Goal: Information Seeking & Learning: Find specific fact

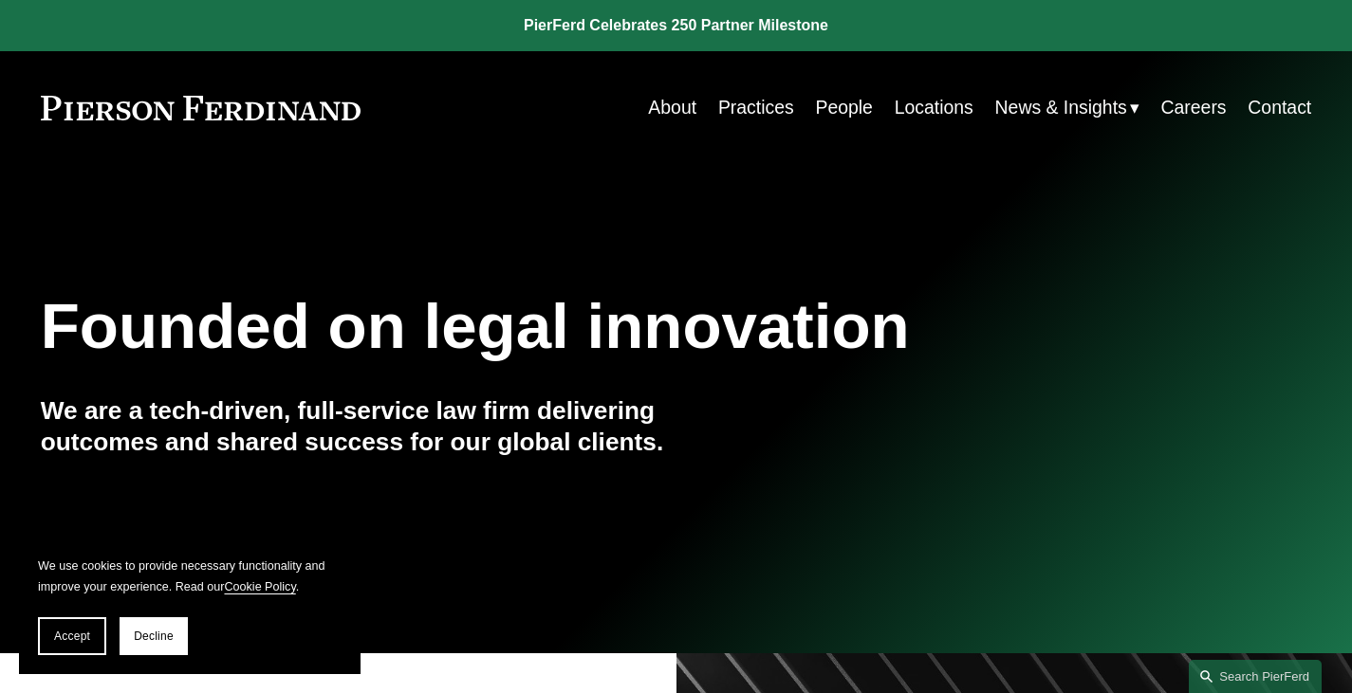
click at [833, 108] on link "People" at bounding box center [843, 107] width 57 height 37
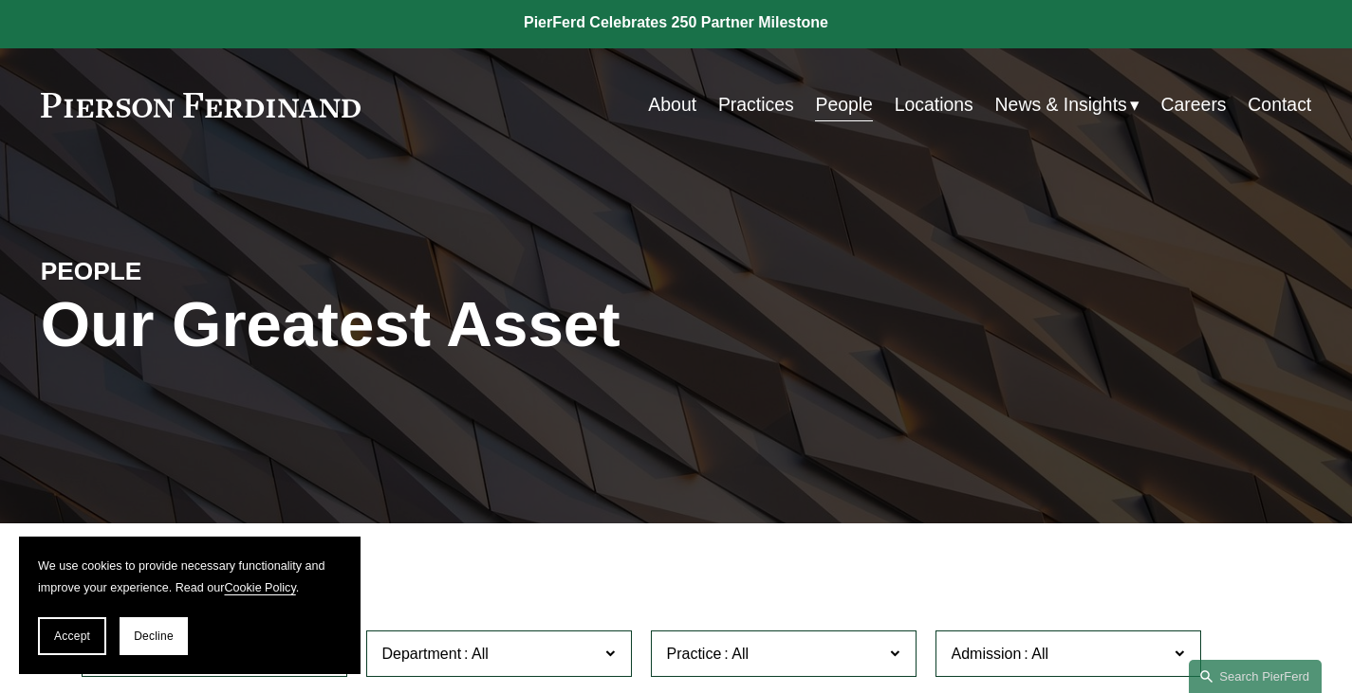
scroll to position [190, 0]
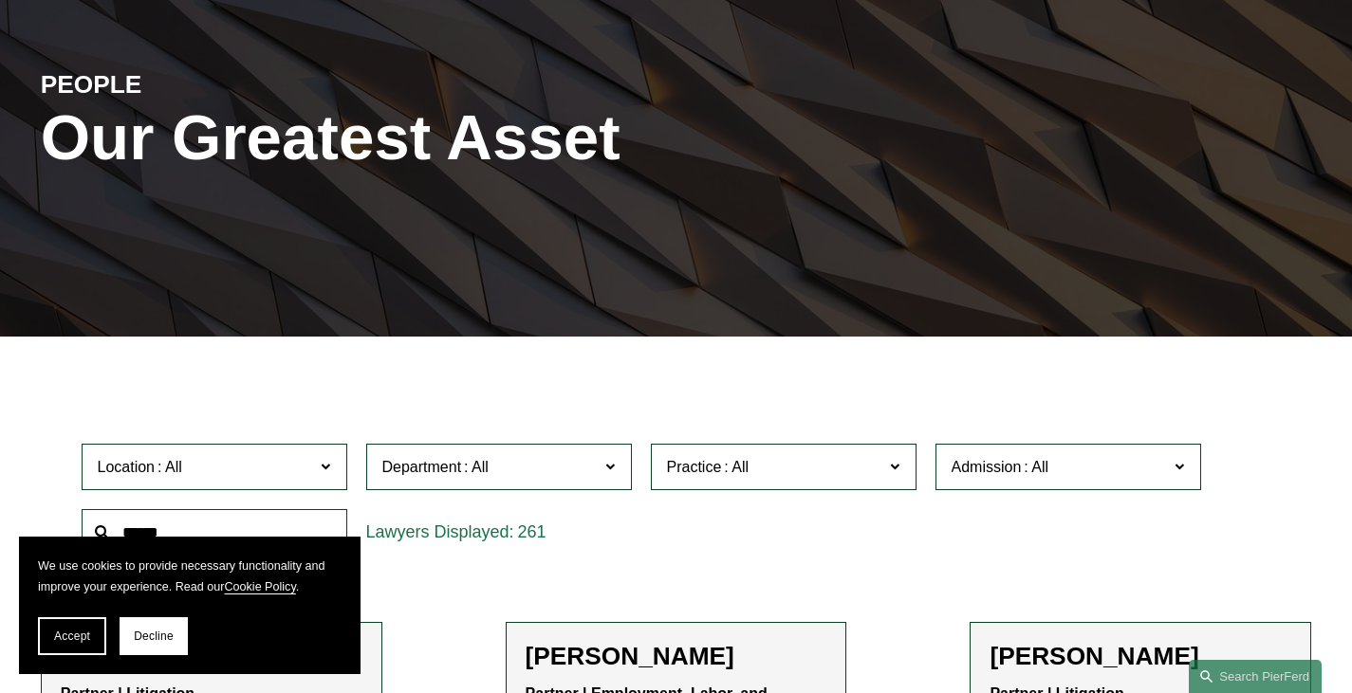
drag, startPoint x: 73, startPoint y: 637, endPoint x: 208, endPoint y: 565, distance: 152.3
click at [69, 631] on span "Accept" at bounding box center [72, 636] width 36 height 13
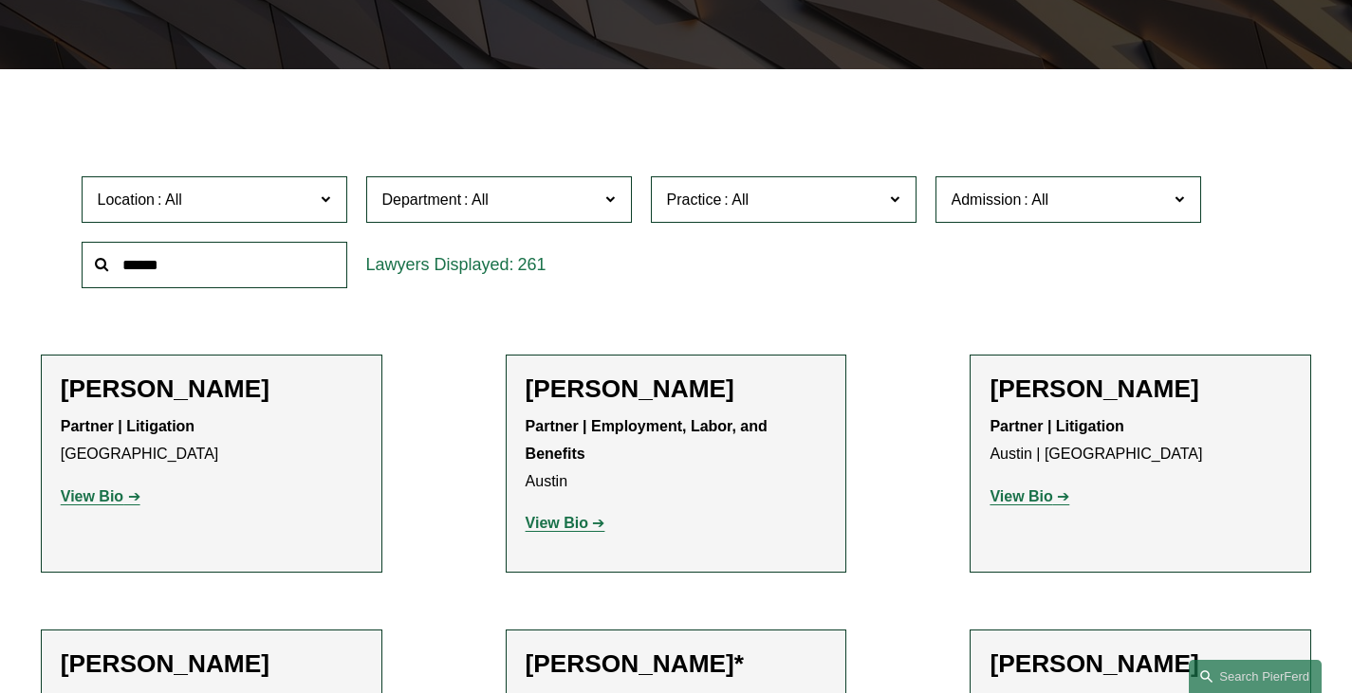
scroll to position [474, 0]
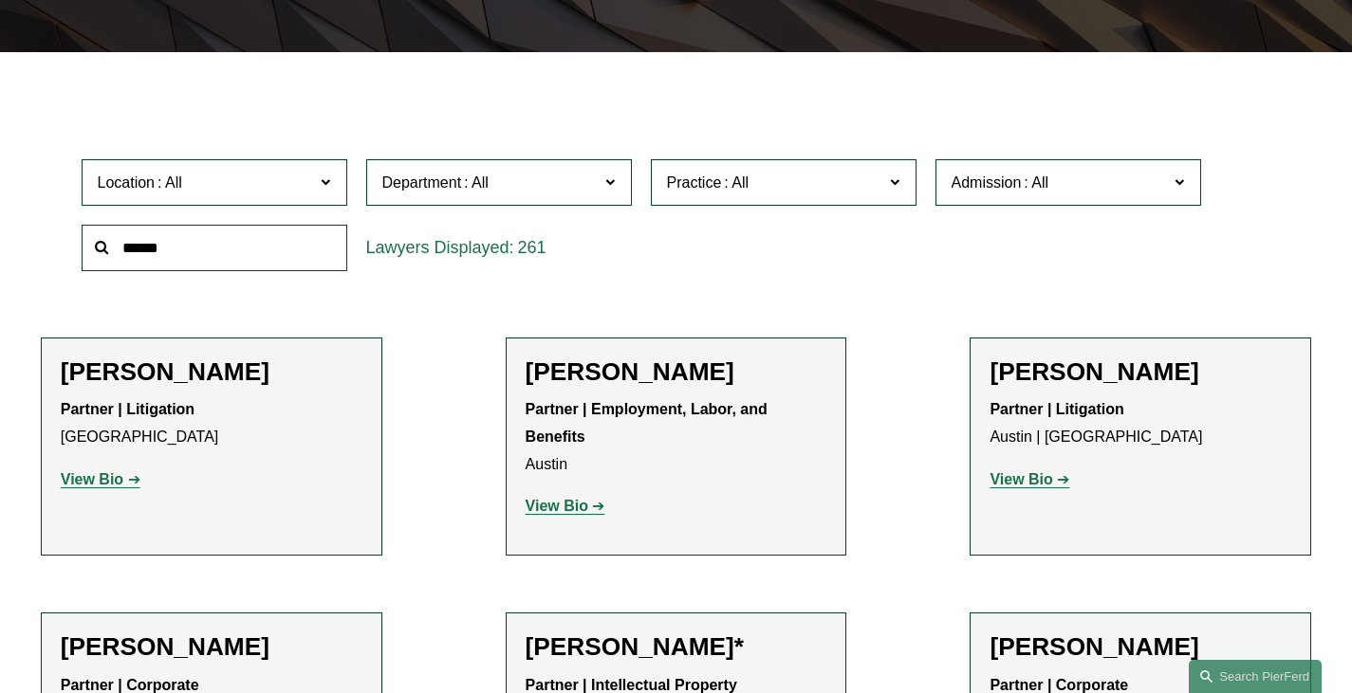
click at [194, 259] on input "text" at bounding box center [215, 248] width 266 height 46
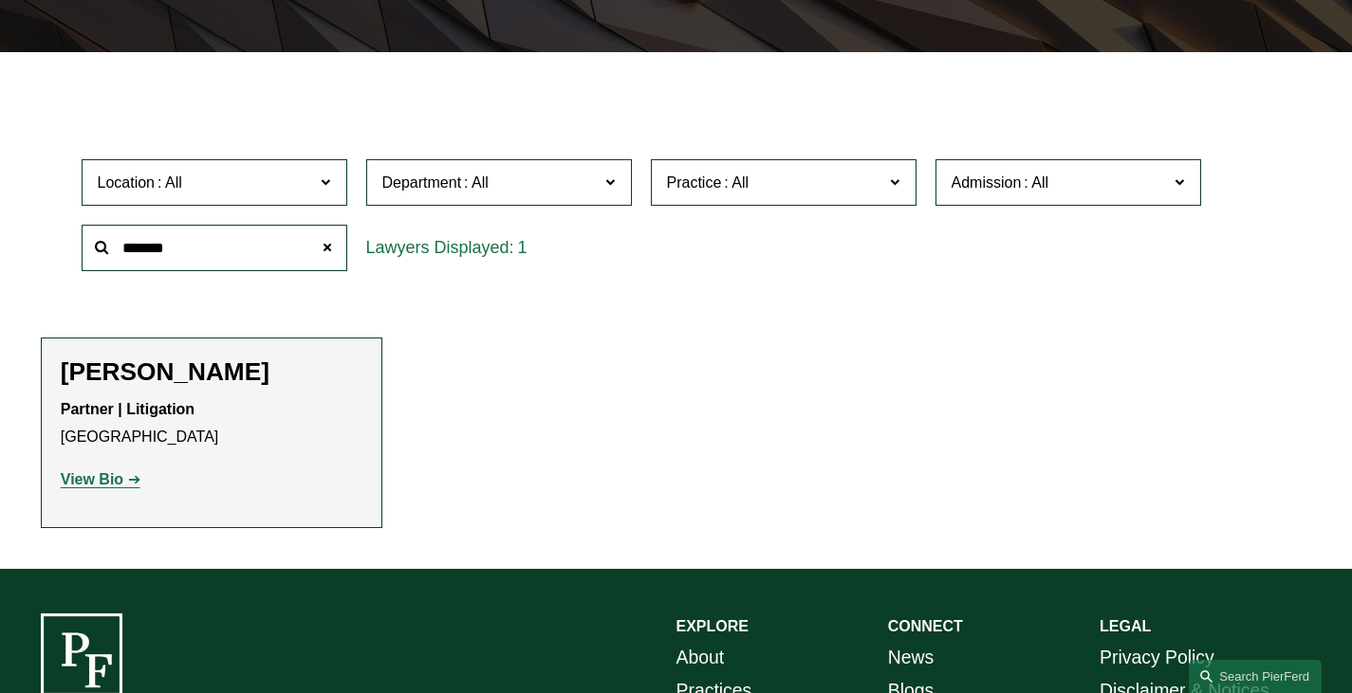
type input "*******"
click at [107, 484] on strong "View Bio" at bounding box center [92, 479] width 63 height 16
click at [108, 484] on strong "View Bio" at bounding box center [92, 479] width 63 height 16
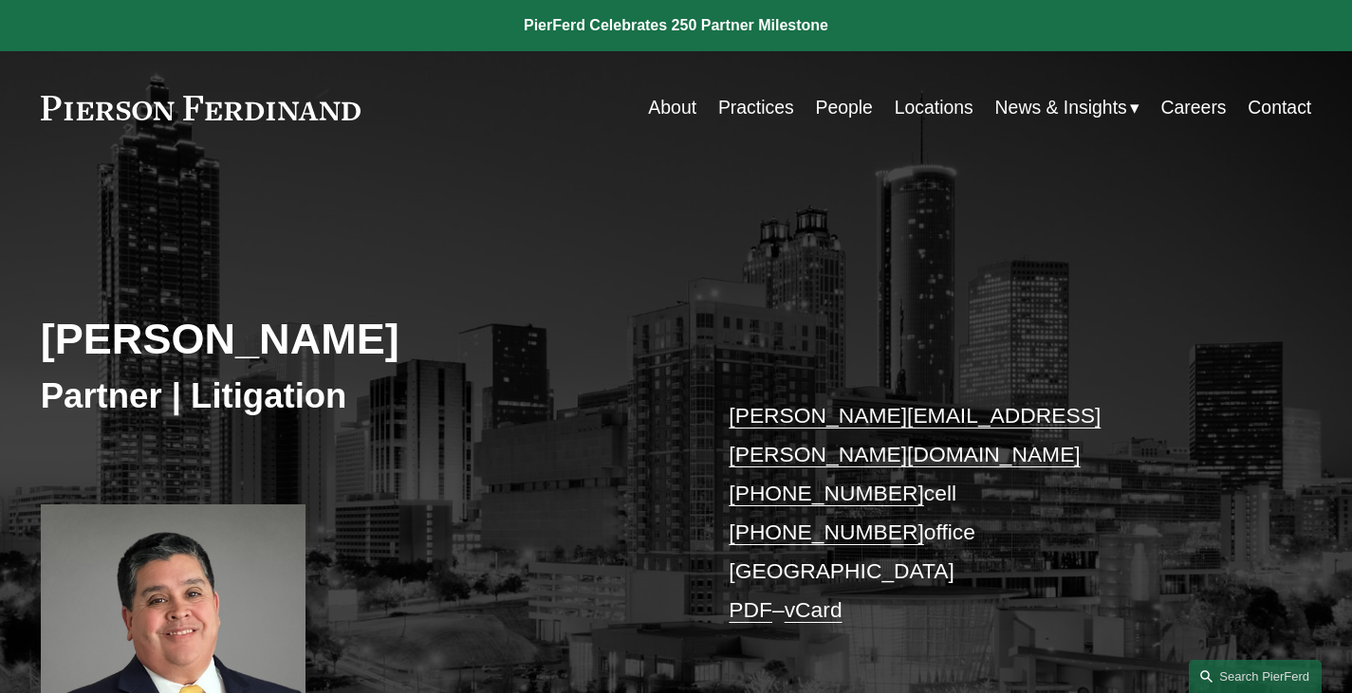
click at [831, 112] on link "People" at bounding box center [843, 107] width 57 height 37
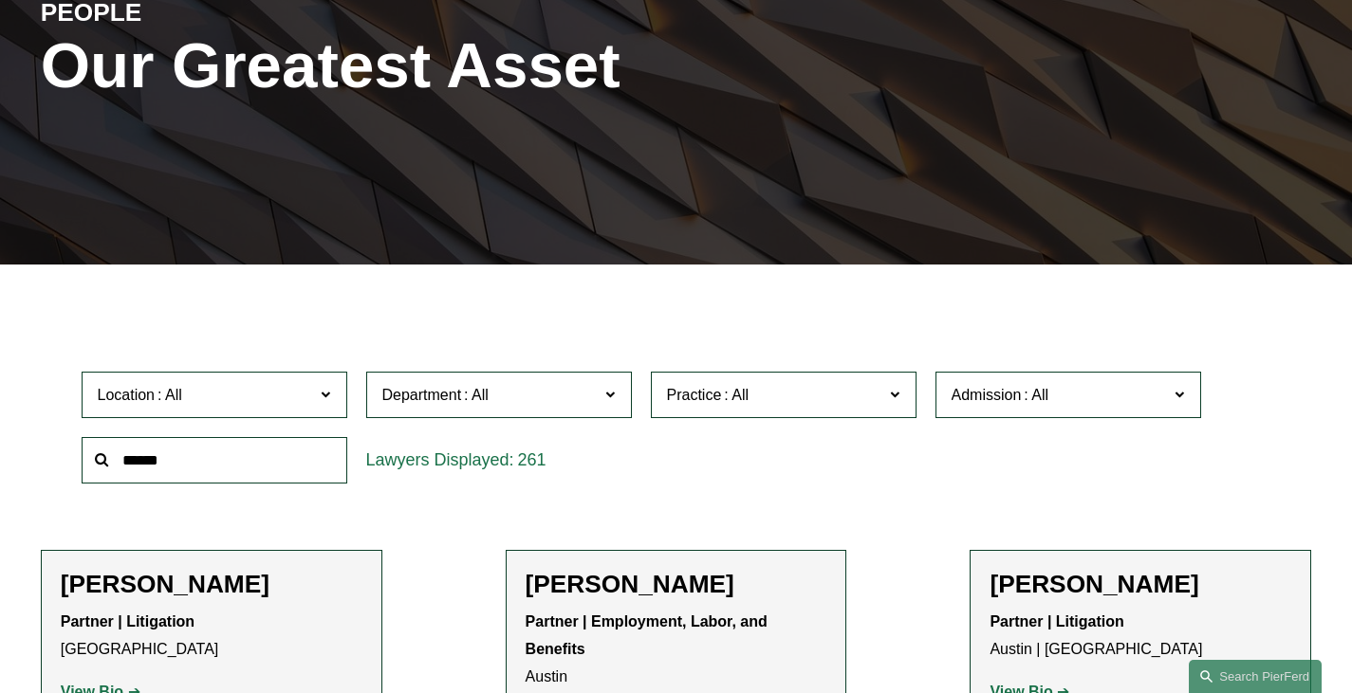
scroll to position [379, 0]
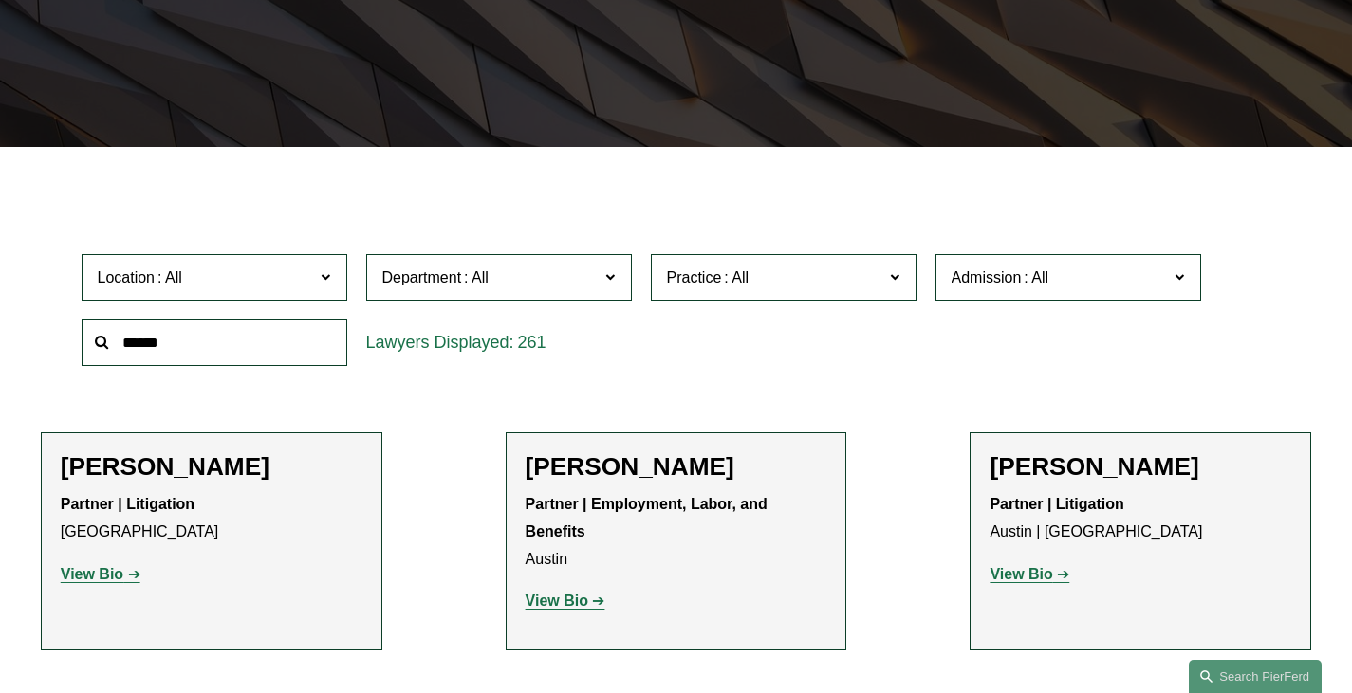
click at [201, 348] on input "text" at bounding box center [215, 343] width 266 height 46
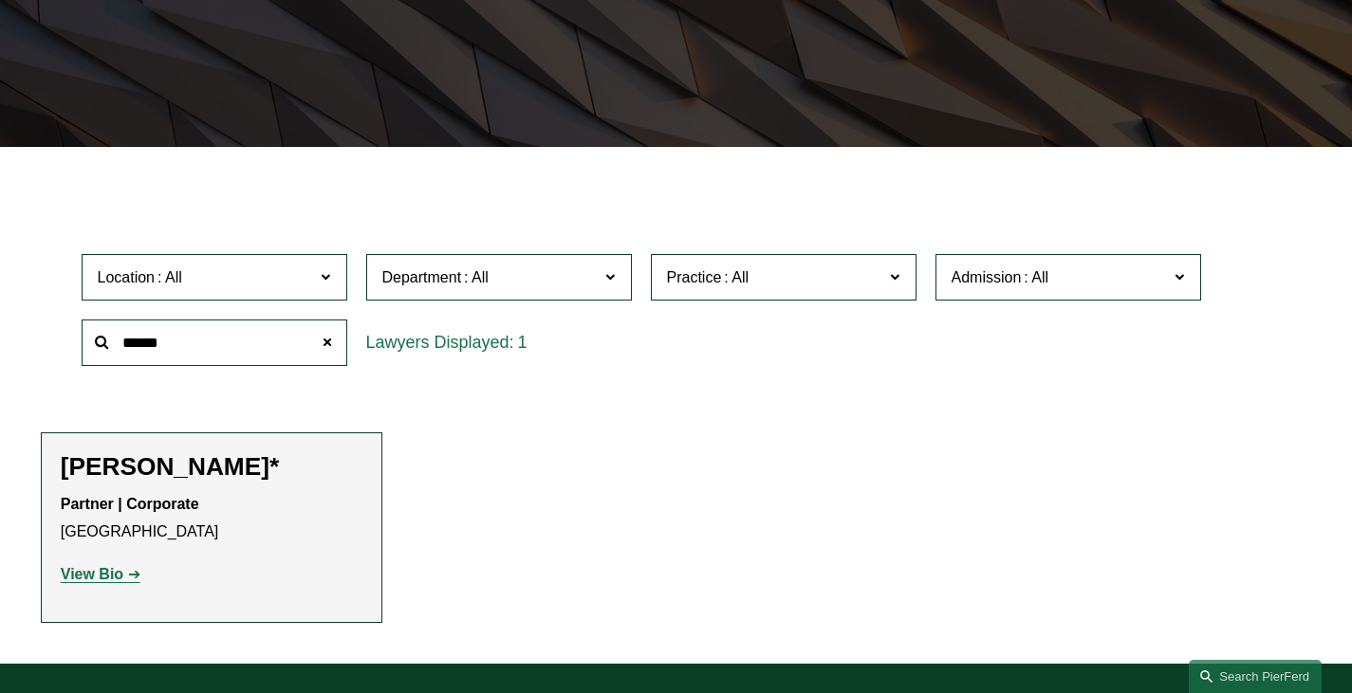
type input "******"
click at [88, 579] on strong "View Bio" at bounding box center [92, 574] width 63 height 16
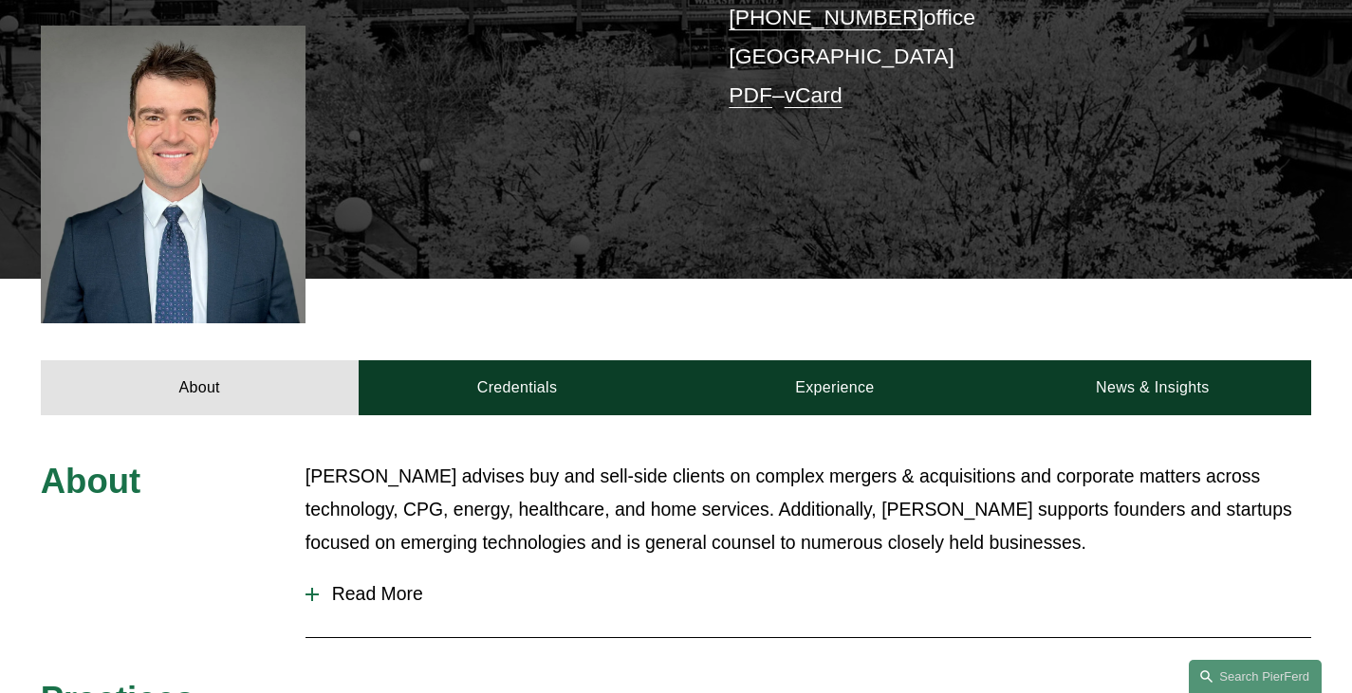
scroll to position [474, 0]
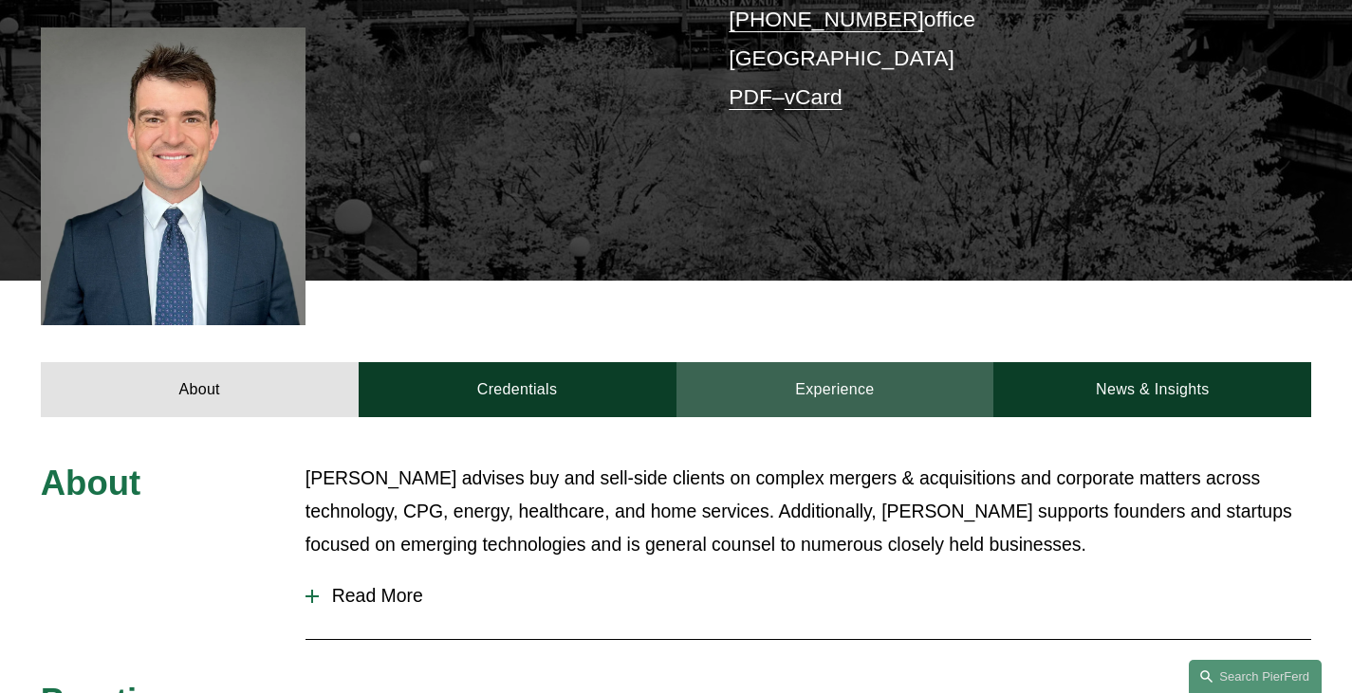
click at [846, 363] on link "Experience" at bounding box center [835, 389] width 318 height 55
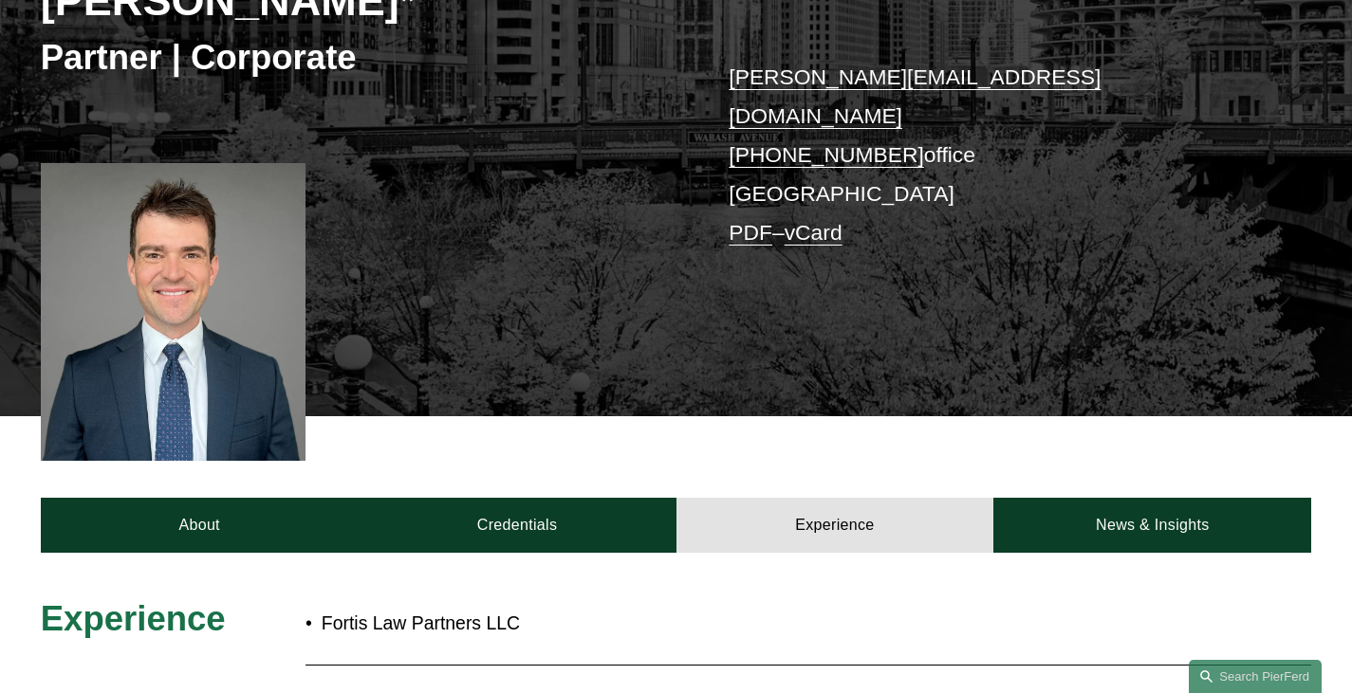
scroll to position [569, 0]
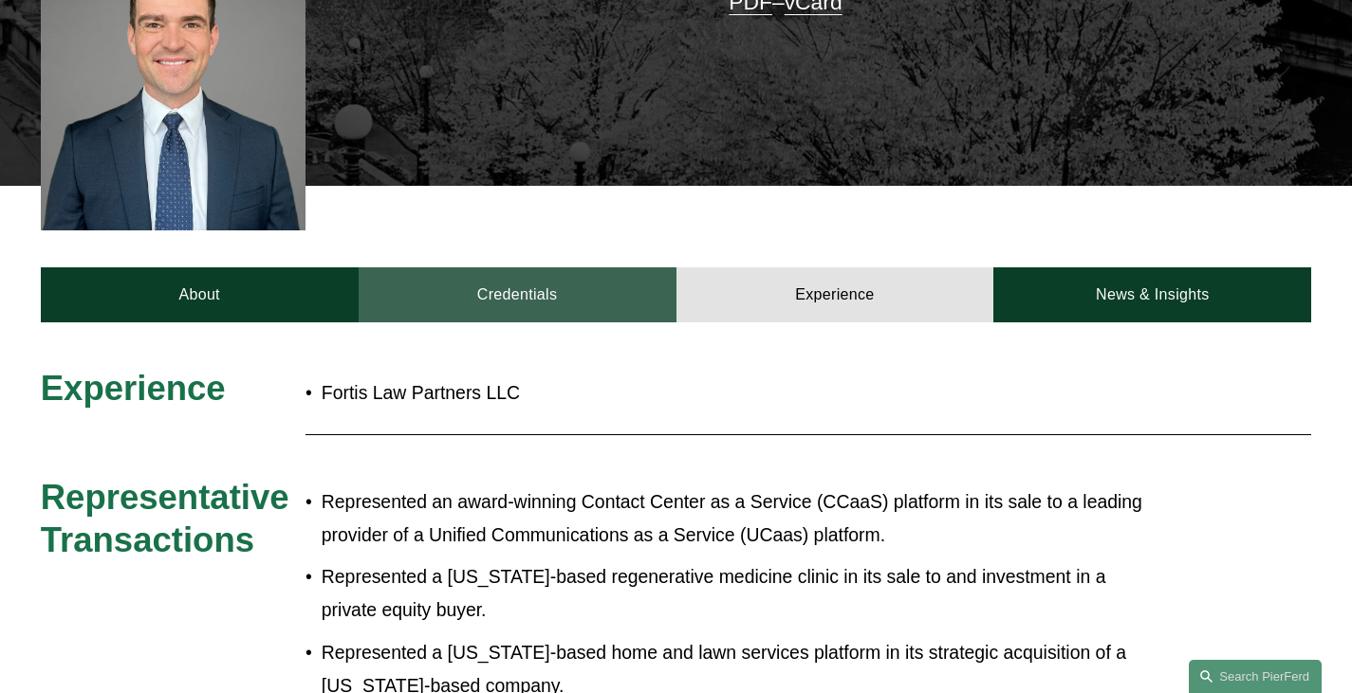
click at [535, 277] on link "Credentials" at bounding box center [518, 295] width 318 height 55
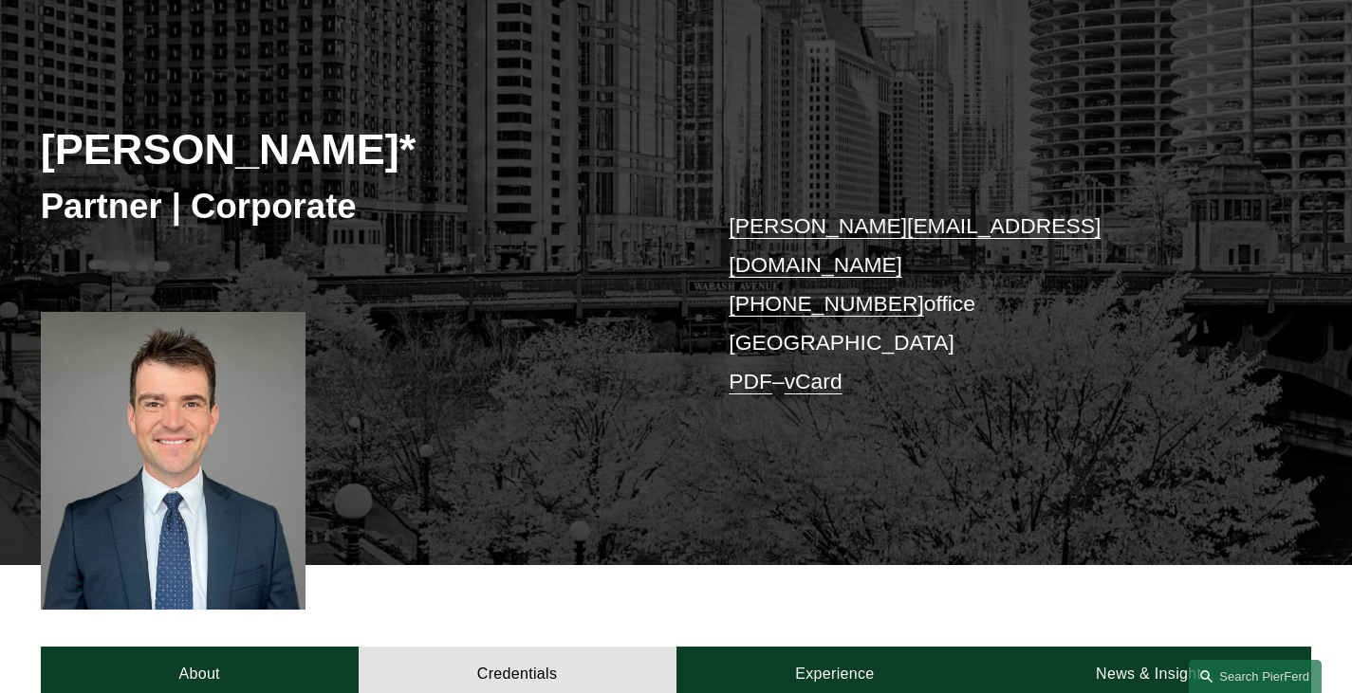
scroll to position [0, 0]
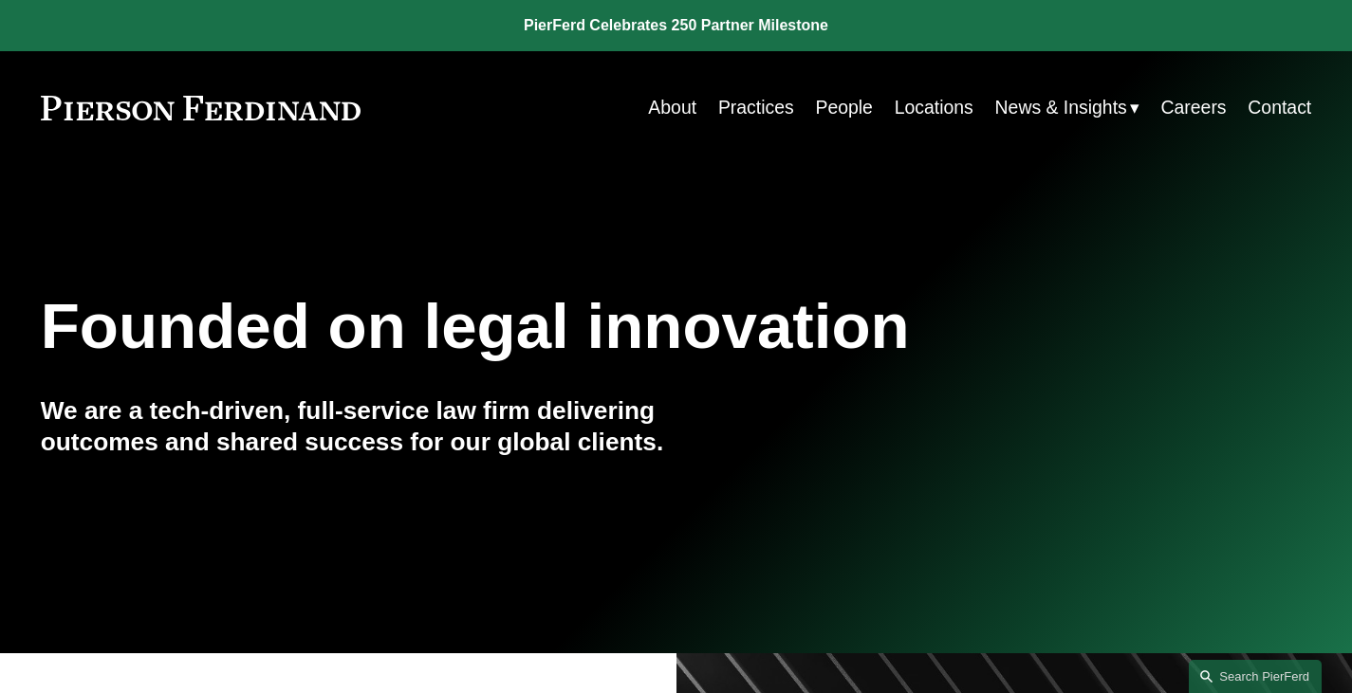
click at [839, 104] on link "People" at bounding box center [843, 107] width 57 height 37
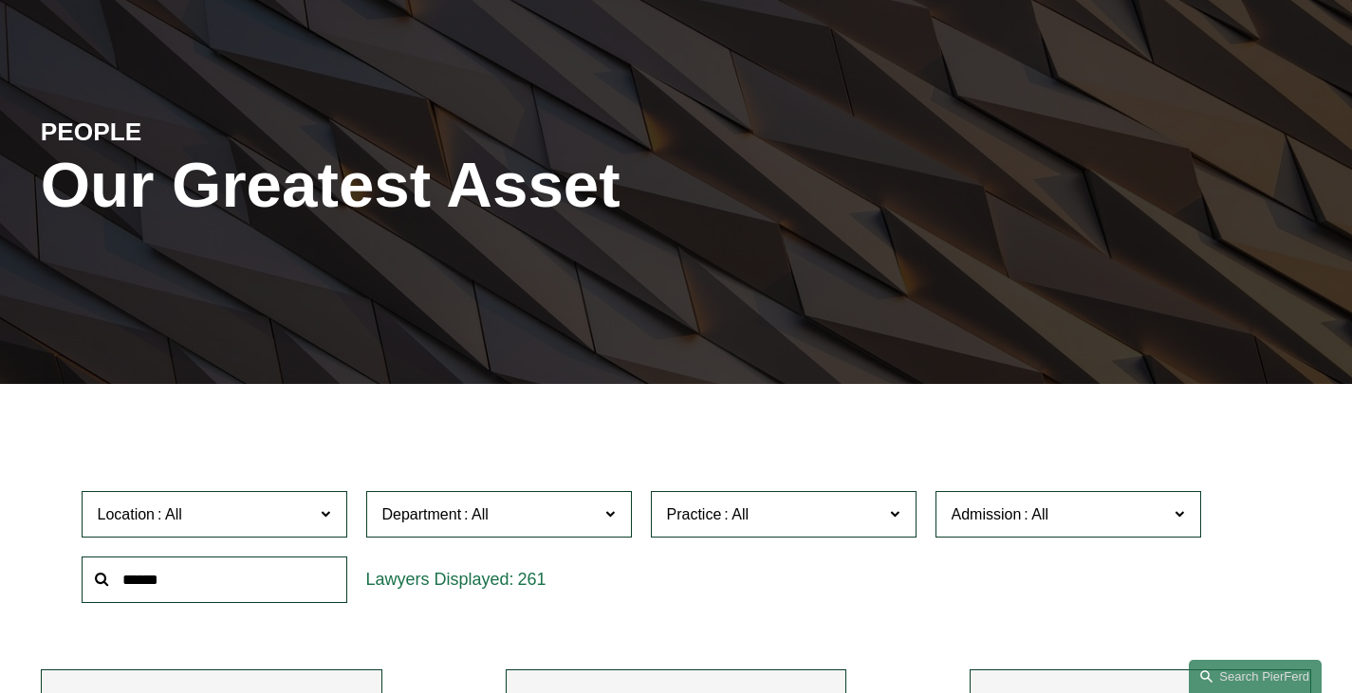
scroll to position [474, 0]
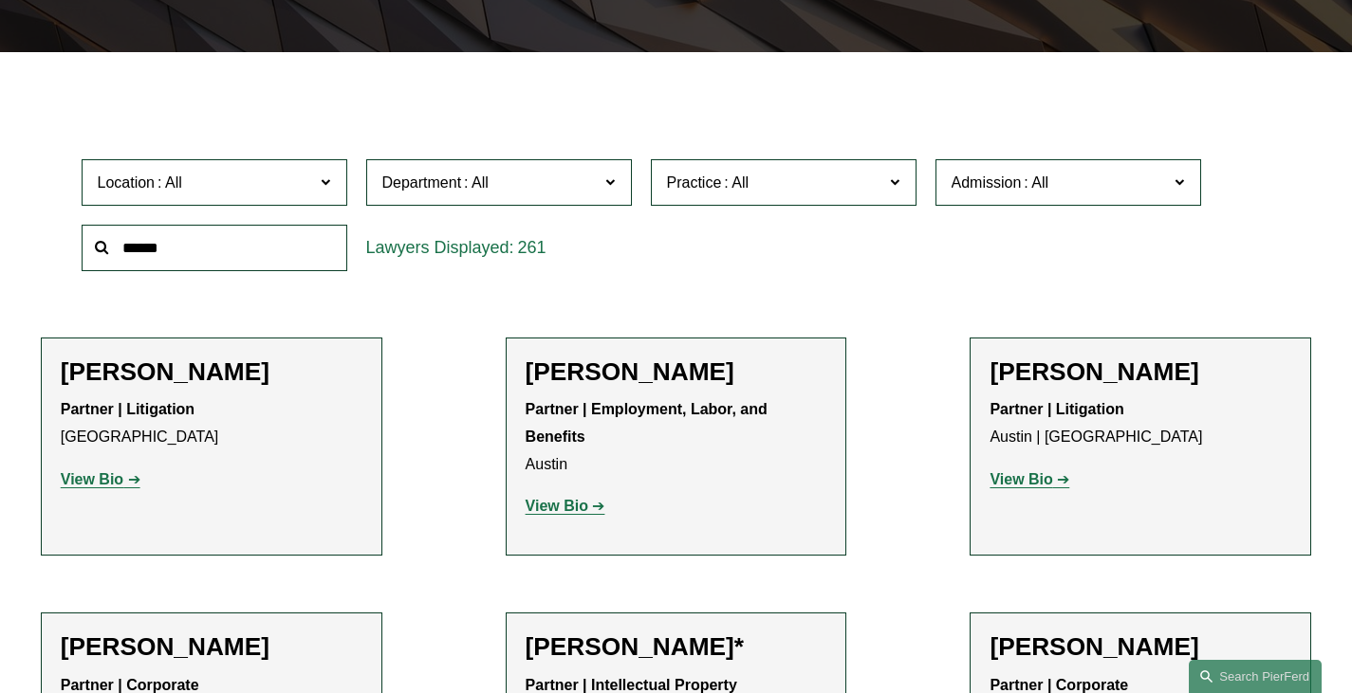
click at [176, 251] on input "text" at bounding box center [215, 248] width 266 height 46
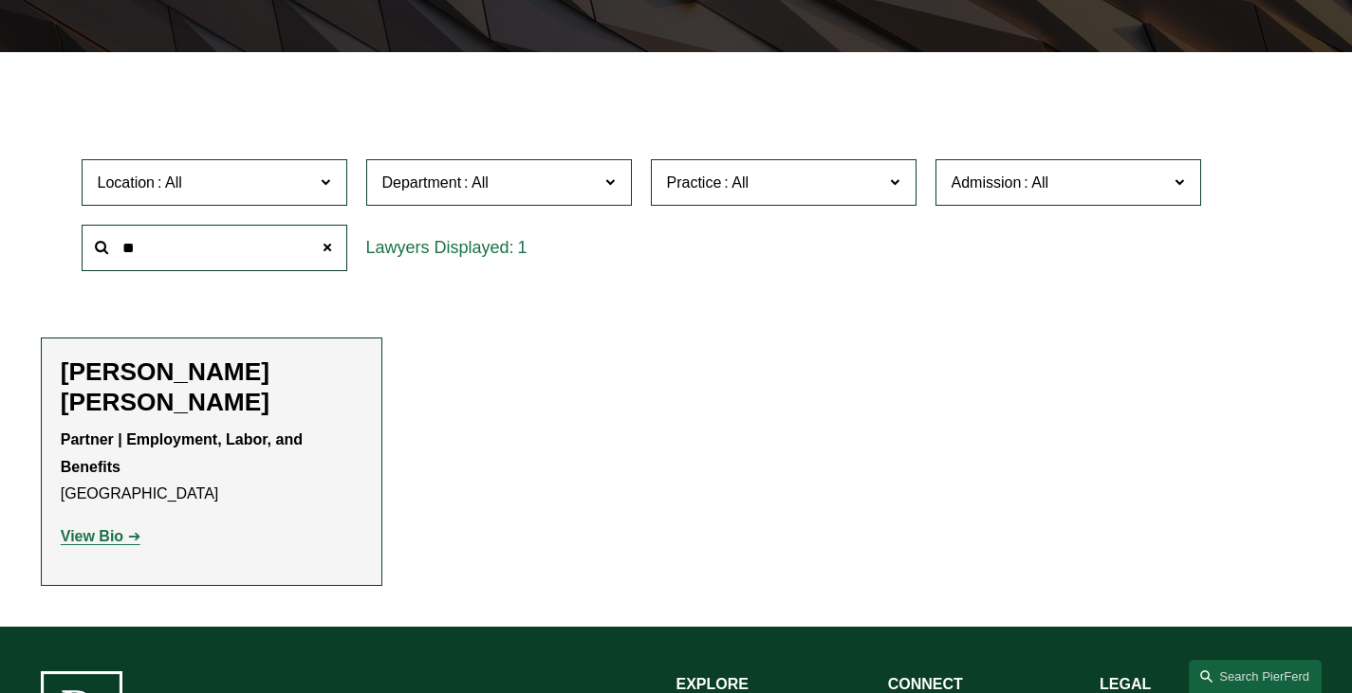
type input "*"
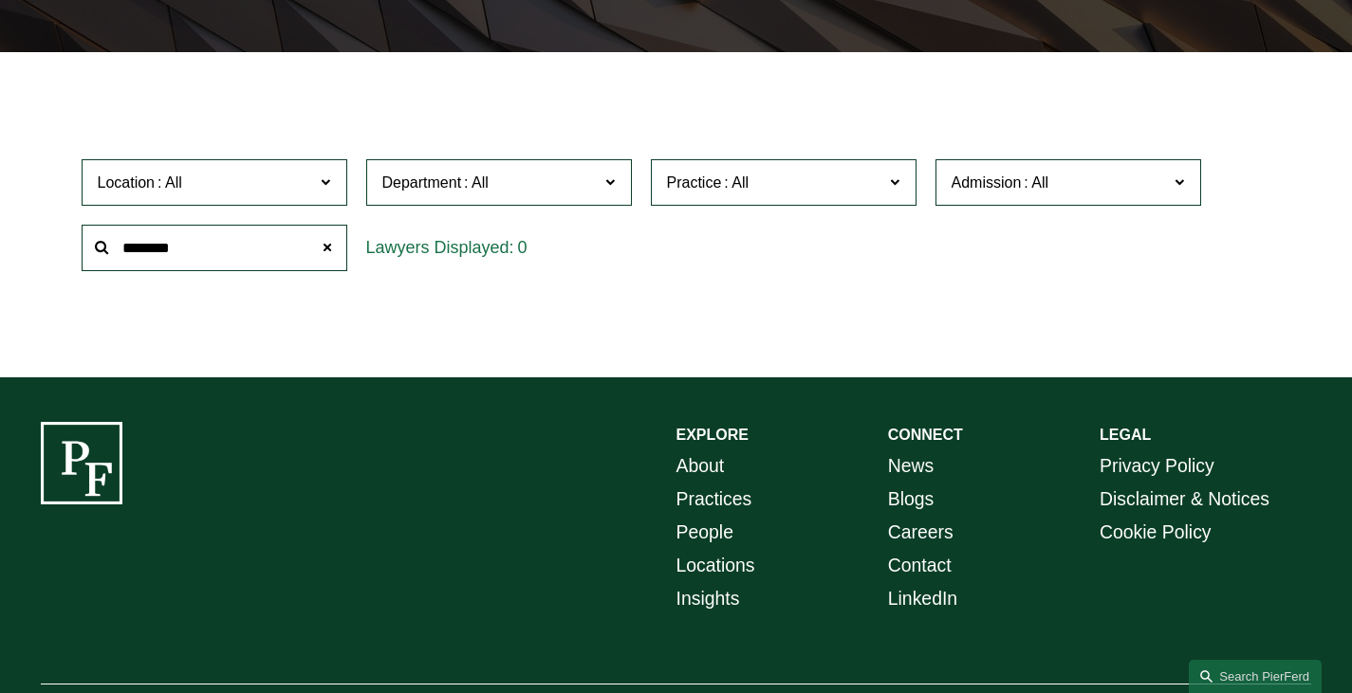
type input "********"
